Goal: Browse casually: Explore the website without a specific task or goal

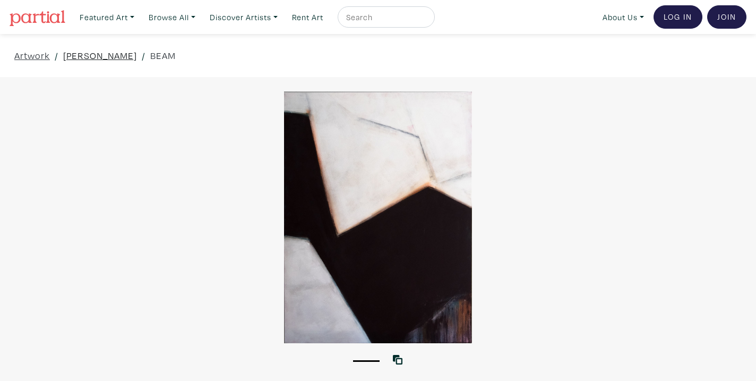
click at [130, 54] on link "[PERSON_NAME]" at bounding box center [100, 55] width 74 height 14
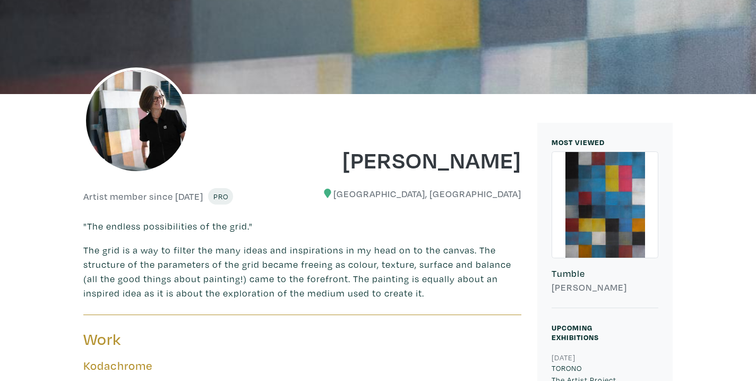
scroll to position [58, 0]
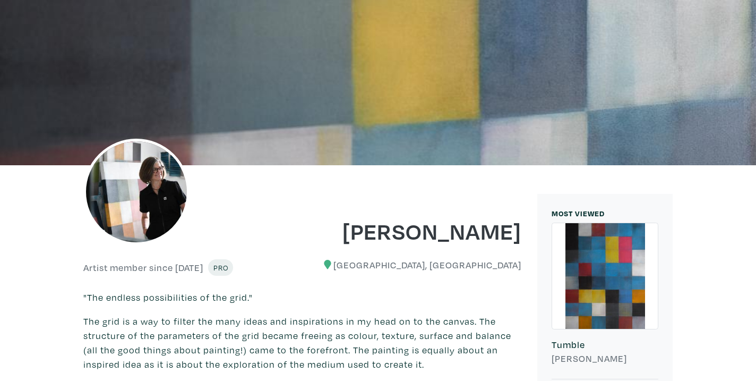
click at [597, 244] on div at bounding box center [605, 276] width 106 height 106
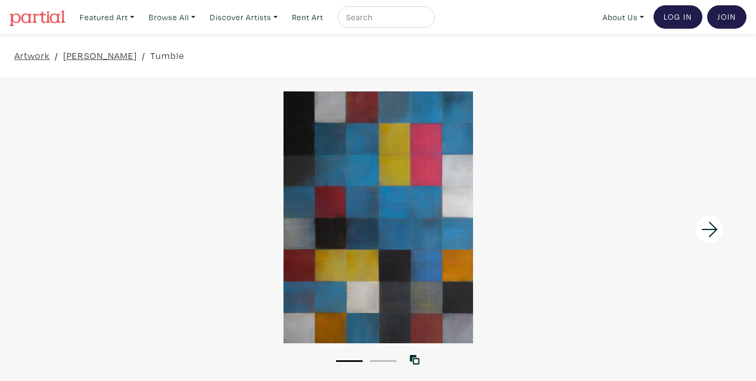
click at [710, 230] on icon at bounding box center [710, 229] width 36 height 29
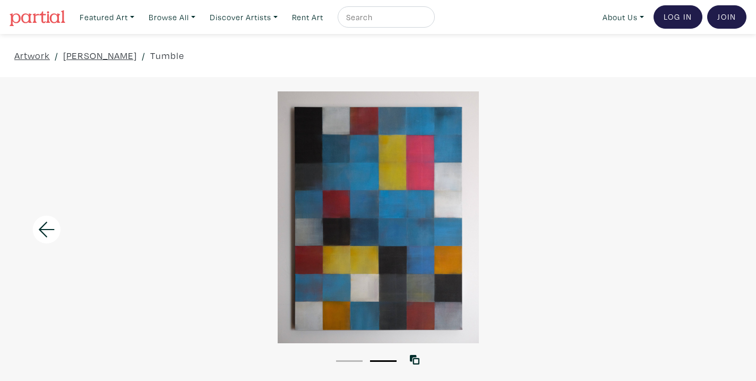
click at [50, 227] on icon at bounding box center [47, 229] width 36 height 29
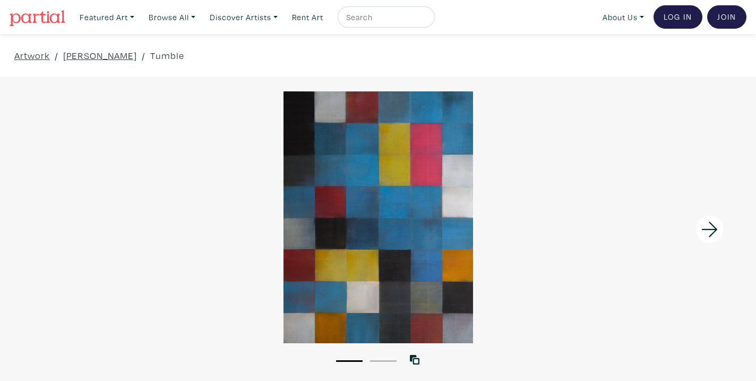
click at [713, 225] on icon at bounding box center [710, 228] width 16 height 15
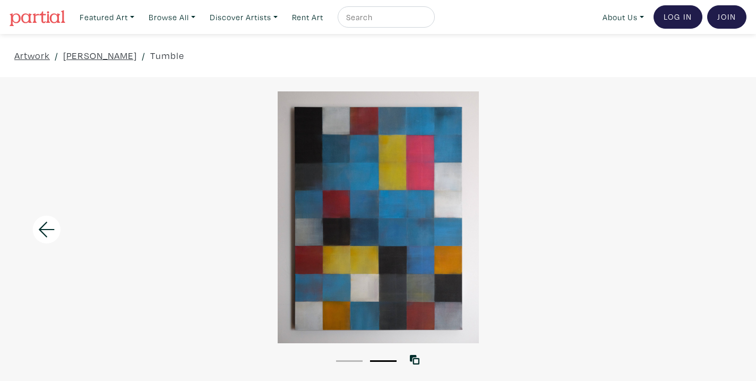
click at [46, 230] on icon at bounding box center [47, 229] width 36 height 29
